Goal: Transaction & Acquisition: Obtain resource

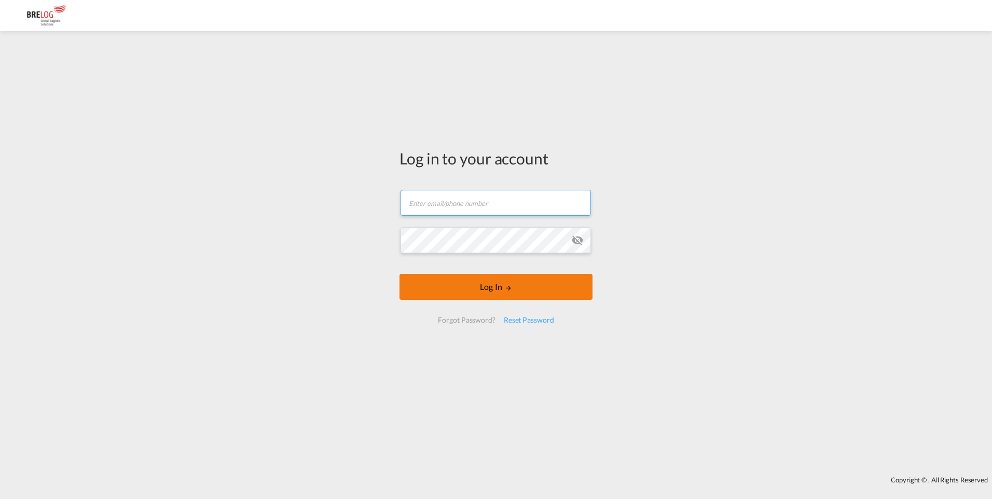
type input "[EMAIL_ADDRESS][DOMAIN_NAME]"
click at [472, 285] on button "Log In" at bounding box center [496, 287] width 193 height 26
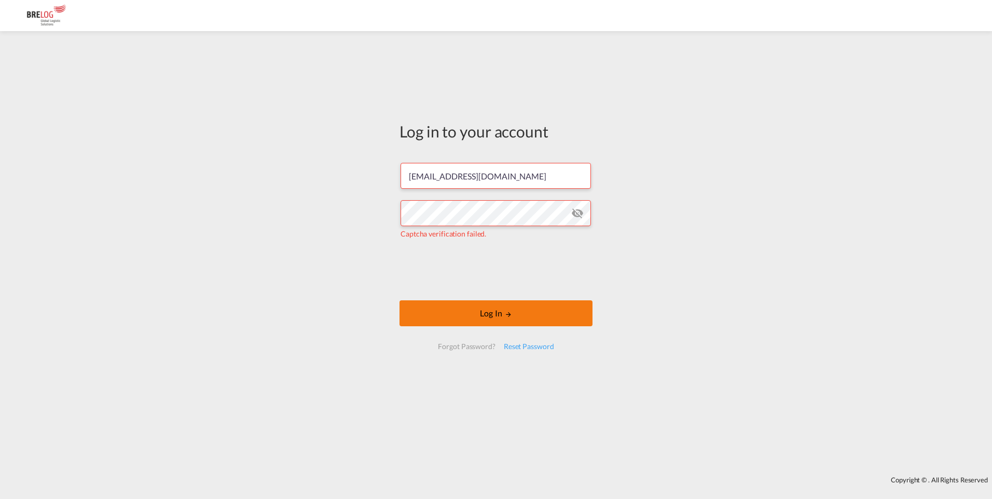
click at [504, 320] on button "Log In" at bounding box center [496, 314] width 193 height 26
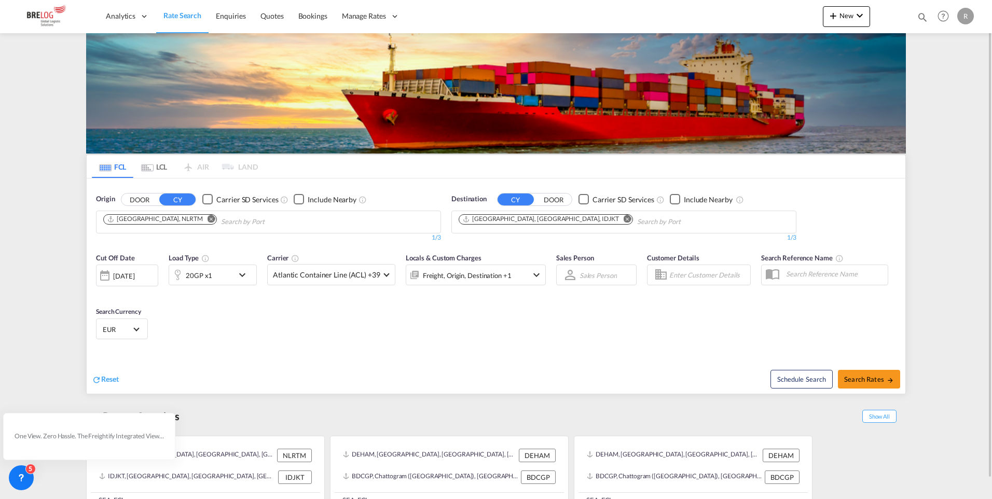
drag, startPoint x: 240, startPoint y: 217, endPoint x: 216, endPoint y: 217, distance: 23.4
click at [240, 217] on input "Chips input." at bounding box center [270, 222] width 99 height 17
click at [208, 217] on md-icon "Remove" at bounding box center [212, 219] width 8 height 8
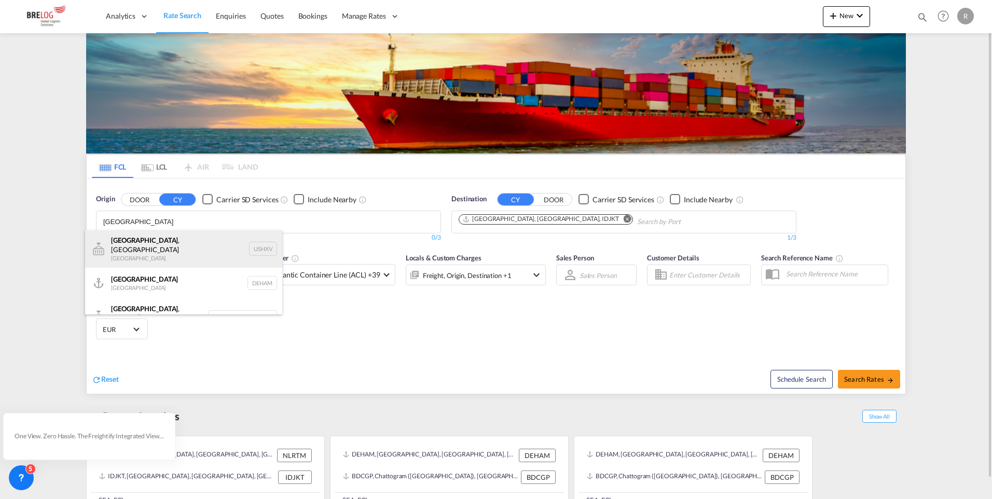
type input "[GEOGRAPHIC_DATA]"
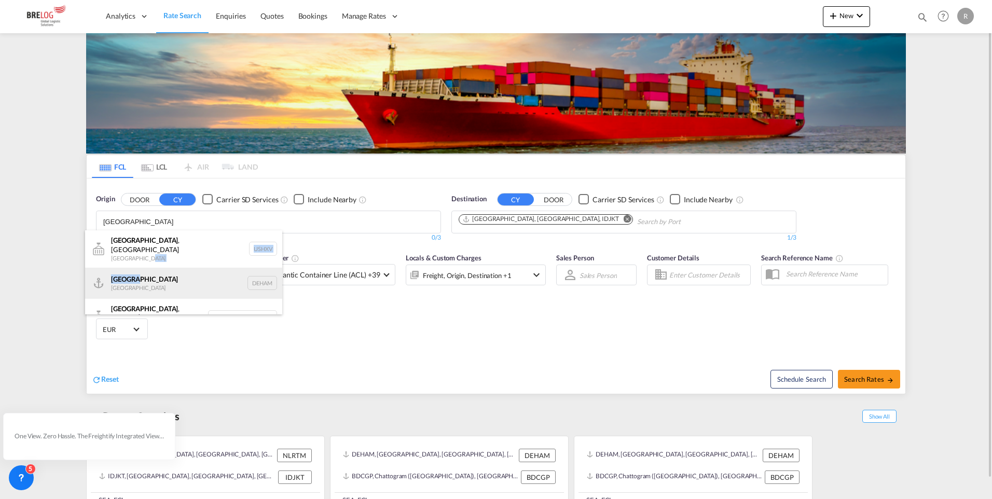
drag, startPoint x: 174, startPoint y: 249, endPoint x: 179, endPoint y: 270, distance: 21.8
click at [179, 270] on ul "[GEOGRAPHIC_DATA] , [GEOGRAPHIC_DATA] [GEOGRAPHIC_DATA] USHXV [GEOGRAPHIC_DATA]…" at bounding box center [183, 283] width 197 height 106
click at [179, 270] on div "[GEOGRAPHIC_DATA] [GEOGRAPHIC_DATA] DEHAM" at bounding box center [183, 283] width 197 height 31
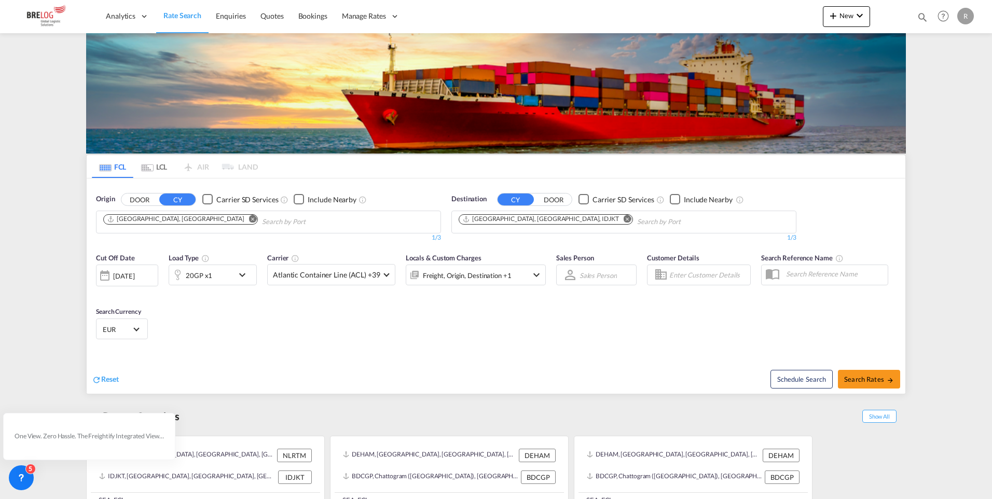
click at [624, 219] on md-icon "Remove" at bounding box center [628, 219] width 8 height 8
click at [536, 219] on body "Analytics Dashboard Rate Search Enquiries Quotes Bookings" at bounding box center [496, 249] width 992 height 499
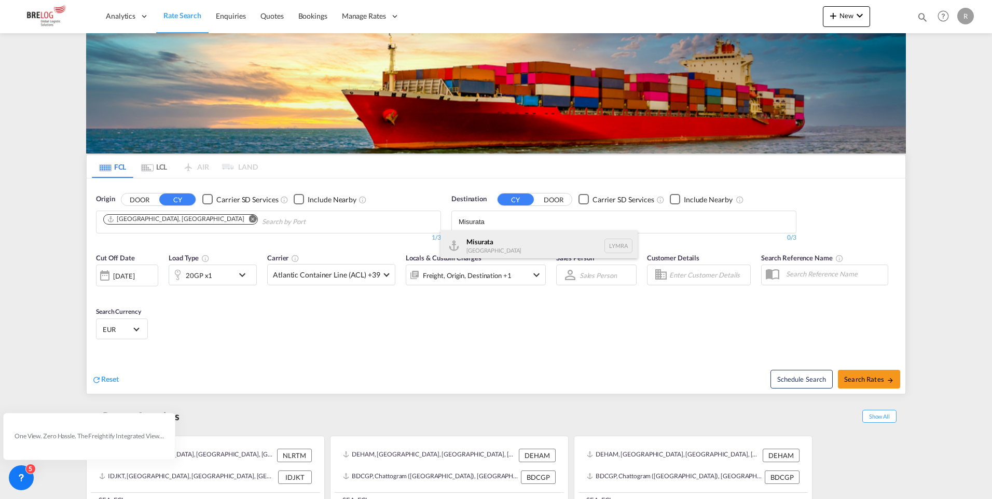
type input "Misurata"
click at [528, 238] on div "[GEOGRAPHIC_DATA] [GEOGRAPHIC_DATA] [GEOGRAPHIC_DATA]" at bounding box center [539, 245] width 197 height 31
click at [241, 277] on md-icon "icon-chevron-down" at bounding box center [245, 275] width 18 height 12
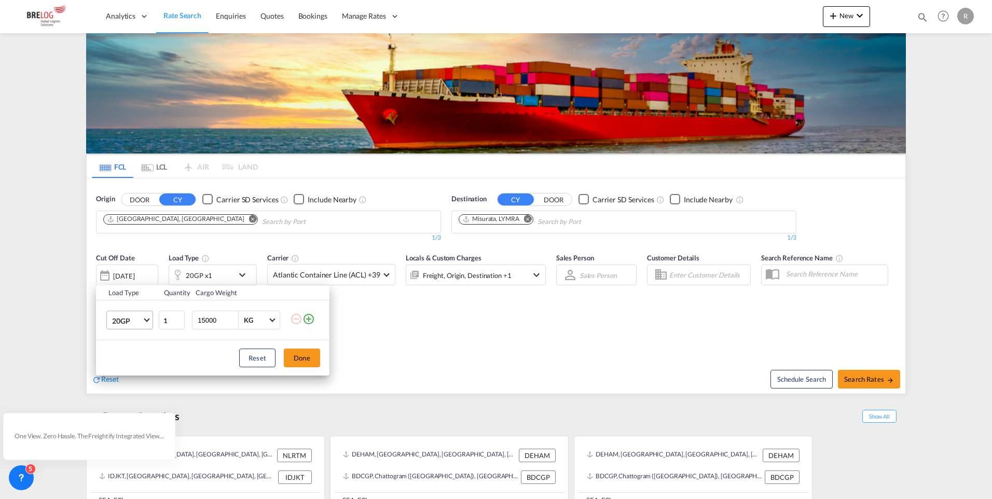
click at [151, 321] on md-select-value "20GP" at bounding box center [132, 320] width 42 height 18
click at [144, 351] on md-option "40GP" at bounding box center [139, 345] width 71 height 25
click at [205, 319] on input "15000" at bounding box center [218, 320] width 42 height 18
type input "18000"
click at [304, 359] on button "Done" at bounding box center [302, 358] width 36 height 19
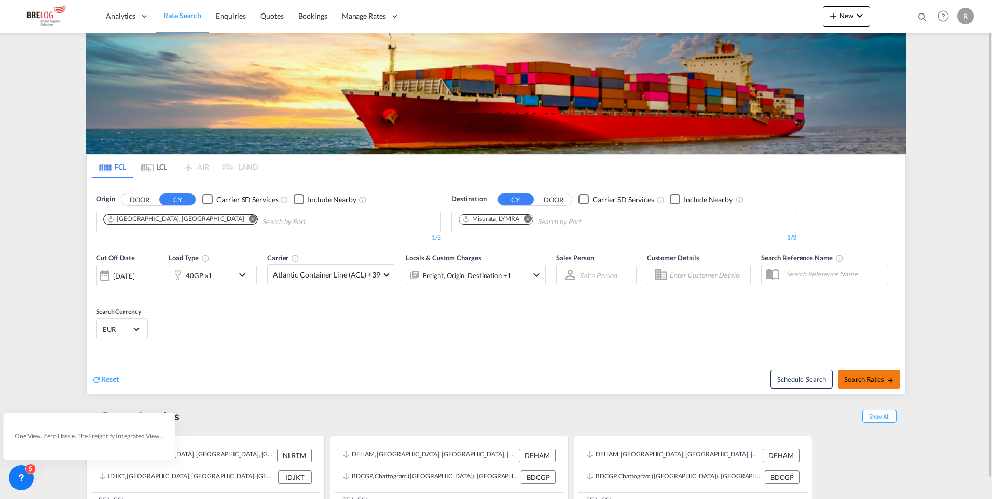
click at [855, 374] on button "Search Rates" at bounding box center [869, 379] width 62 height 19
type input "DEHAM to LYMRA / [DATE]"
